Goal: Task Accomplishment & Management: Manage account settings

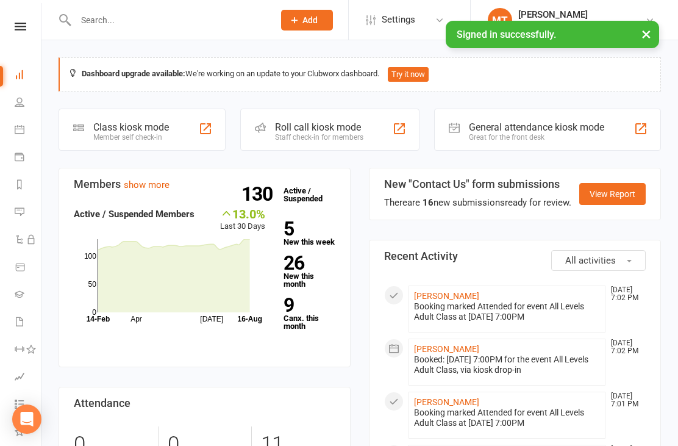
click at [163, 22] on input "text" at bounding box center [168, 20] width 193 height 17
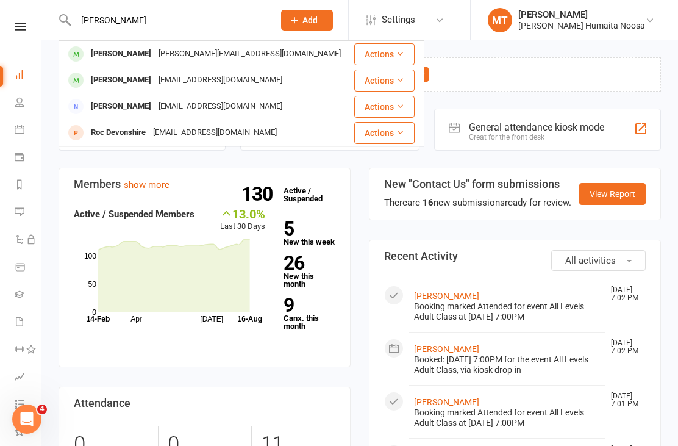
type input "[PERSON_NAME]"
click at [155, 60] on div "[PERSON_NAME][EMAIL_ADDRESS][DOMAIN_NAME]" at bounding box center [250, 54] width 190 height 18
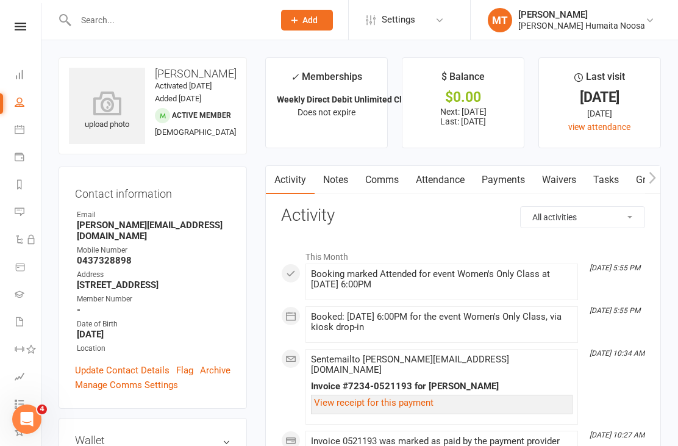
click at [514, 183] on link "Payments" at bounding box center [503, 180] width 60 height 28
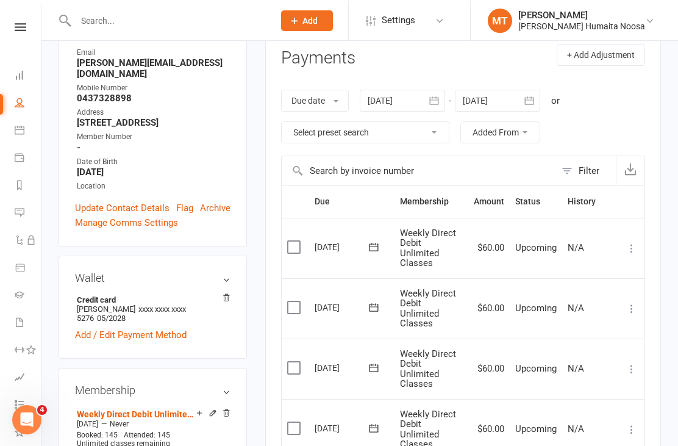
click at [294, 421] on label at bounding box center [295, 427] width 16 height 12
click at [294, 421] on input "checkbox" at bounding box center [291, 421] width 8 height 0
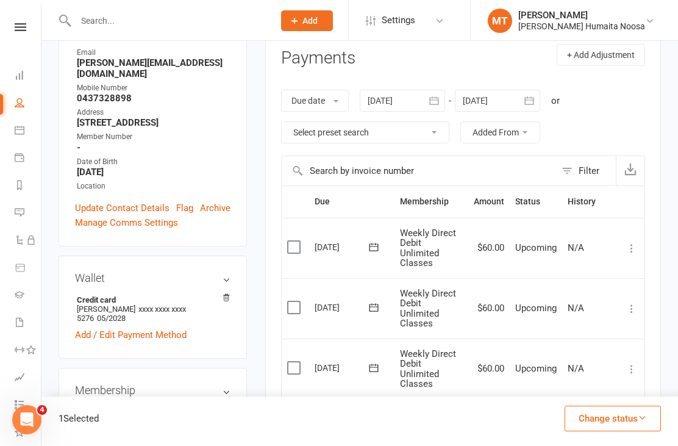
scroll to position [162, 0]
click at [288, 361] on label at bounding box center [295, 367] width 16 height 12
click at [288, 361] on input "checkbox" at bounding box center [291, 361] width 8 height 0
click at [609, 430] on button "Change status" at bounding box center [612, 418] width 96 height 26
click at [581, 397] on link "Skipped" at bounding box center [599, 384] width 121 height 24
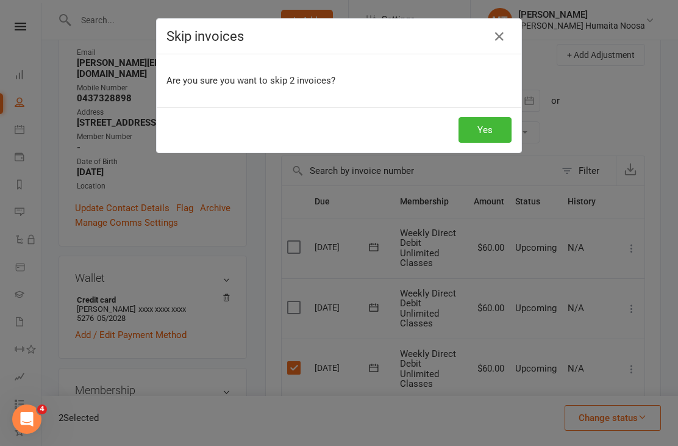
click at [481, 125] on button "Yes" at bounding box center [484, 130] width 53 height 26
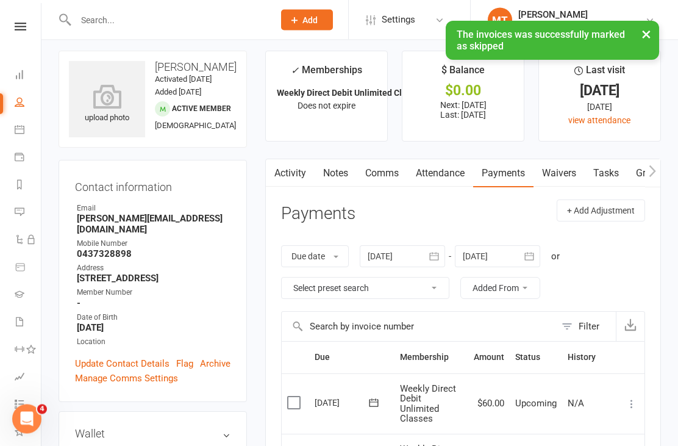
scroll to position [0, 0]
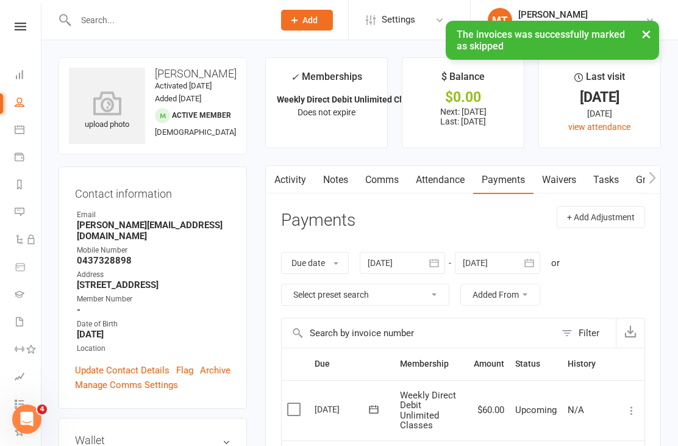
click at [120, 24] on input "text" at bounding box center [168, 20] width 193 height 17
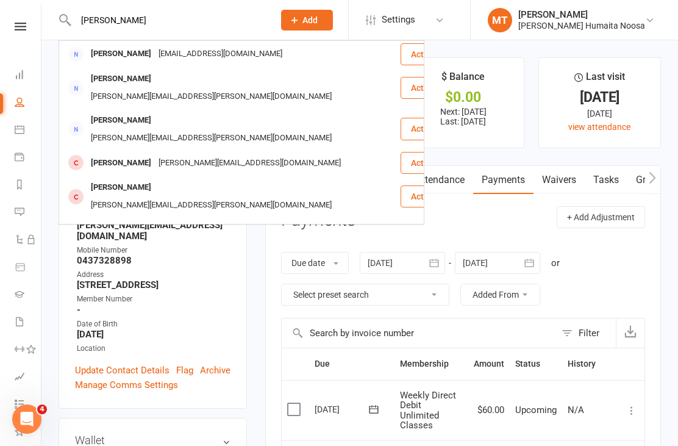
scroll to position [126, 0]
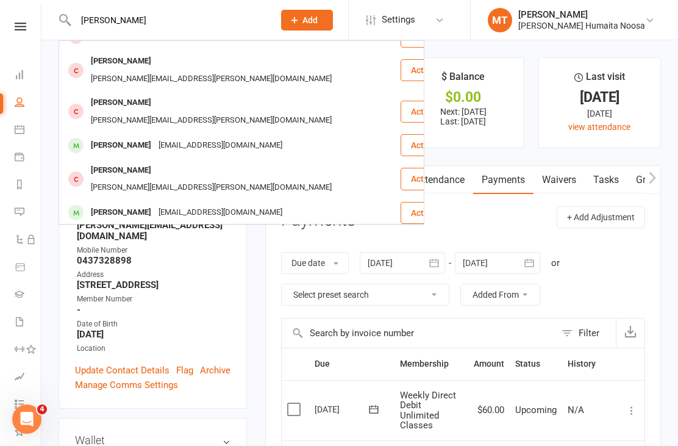
type input "[PERSON_NAME]"
click at [144, 133] on div "[PERSON_NAME] [EMAIL_ADDRESS][DOMAIN_NAME]" at bounding box center [229, 145] width 339 height 25
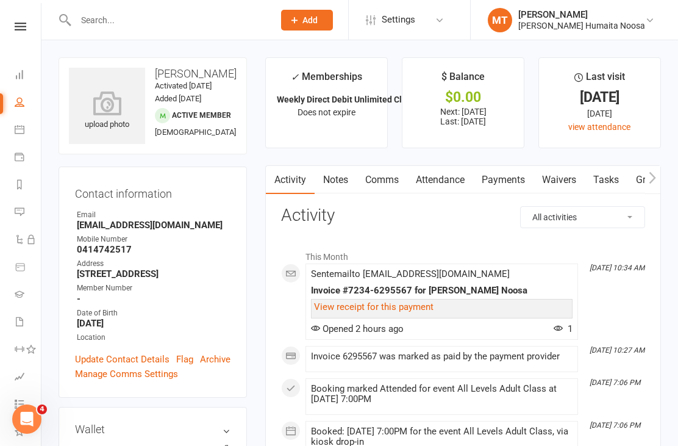
click at [510, 180] on link "Payments" at bounding box center [503, 180] width 60 height 28
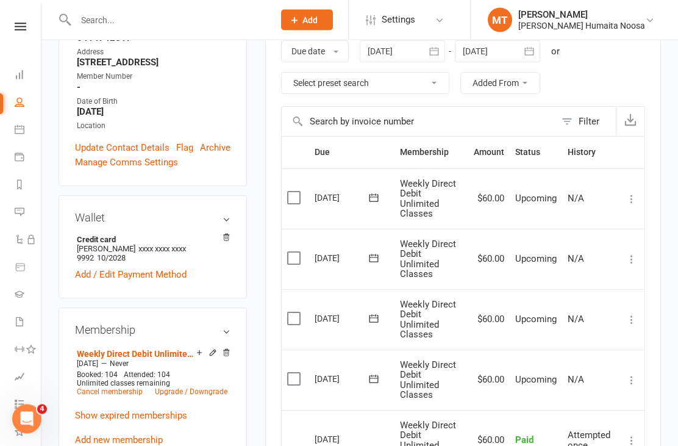
scroll to position [211, 0]
click at [297, 372] on label at bounding box center [295, 378] width 16 height 12
click at [295, 372] on input "checkbox" at bounding box center [291, 372] width 8 height 0
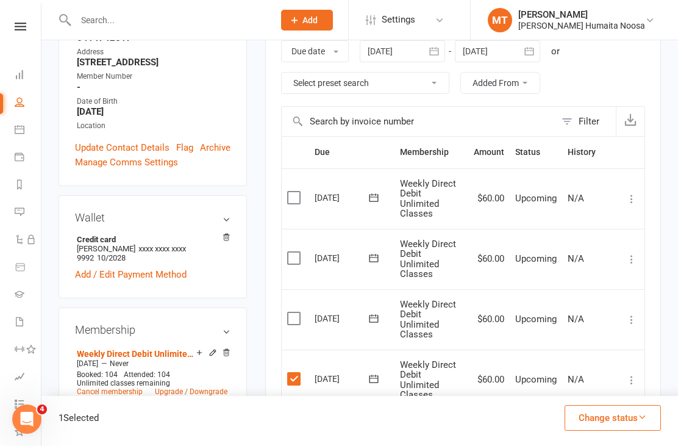
click at [289, 312] on label at bounding box center [295, 318] width 16 height 12
click at [289, 312] on input "checkbox" at bounding box center [291, 312] width 8 height 0
click at [607, 430] on button "Change status" at bounding box center [612, 418] width 96 height 26
click at [568, 397] on link "Skipped" at bounding box center [599, 384] width 121 height 24
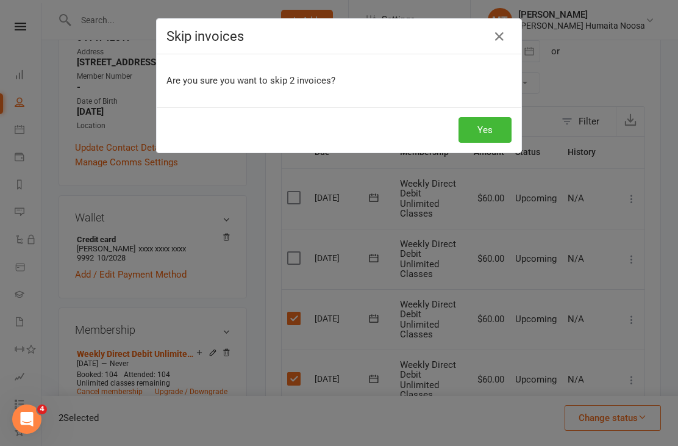
click at [477, 134] on button "Yes" at bounding box center [484, 130] width 53 height 26
